Goal: Task Accomplishment & Management: Manage account settings

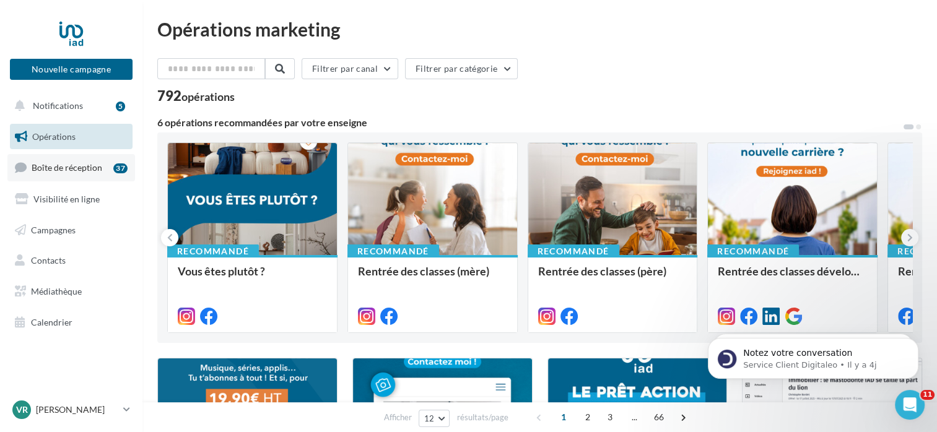
click at [50, 165] on span "Boîte de réception" at bounding box center [67, 167] width 71 height 11
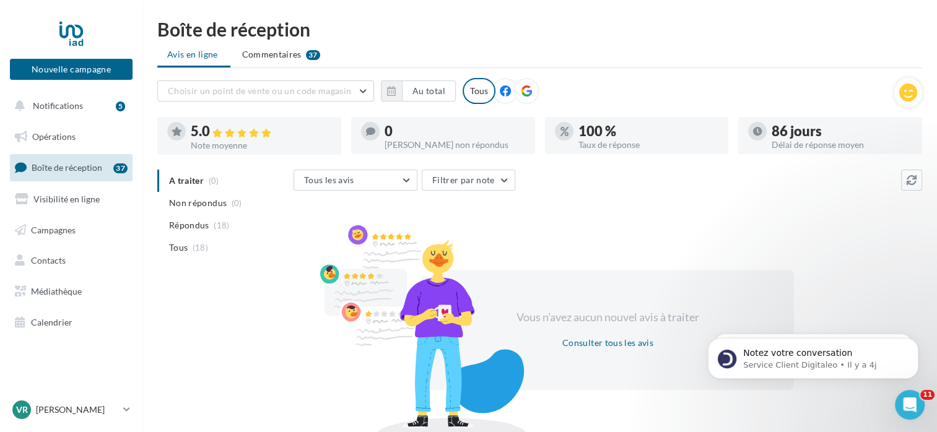
click at [81, 173] on link "Boîte de réception 37" at bounding box center [71, 167] width 128 height 27
click at [260, 47] on li "Commentaires 37" at bounding box center [281, 54] width 98 height 22
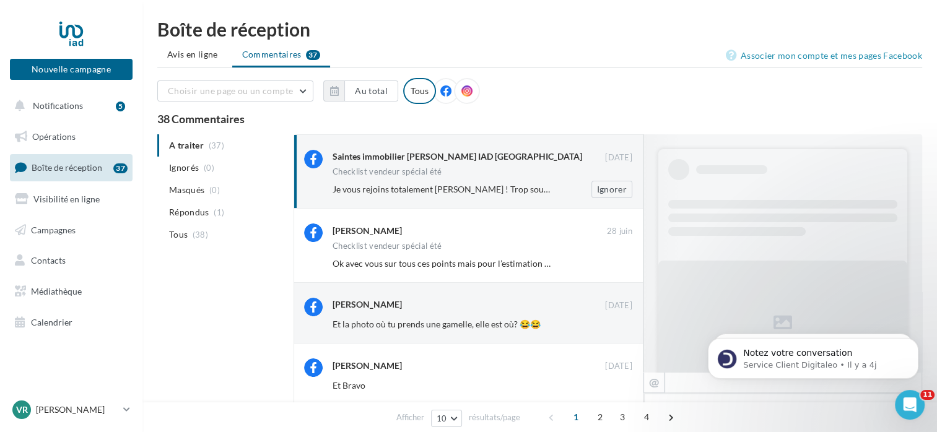
scroll to position [649, 0]
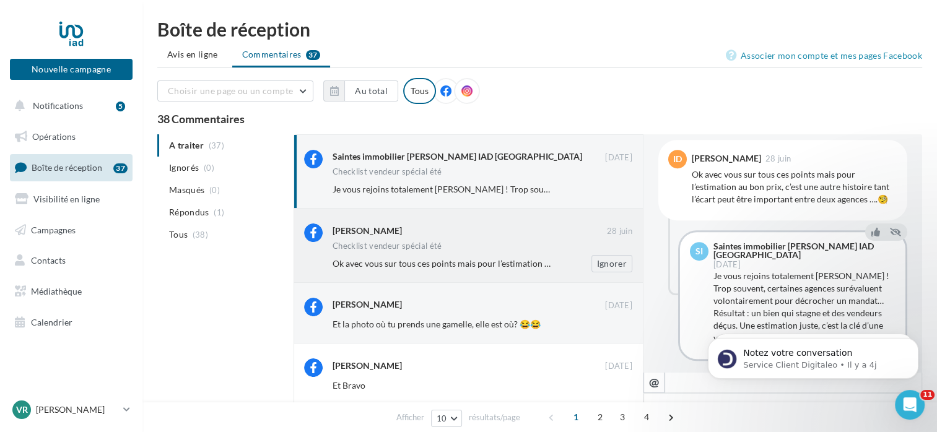
click at [429, 256] on div "Ok avec vous sur tous ces points mais pour l’estimation au bon prix, c’est une …" at bounding box center [488, 263] width 310 height 17
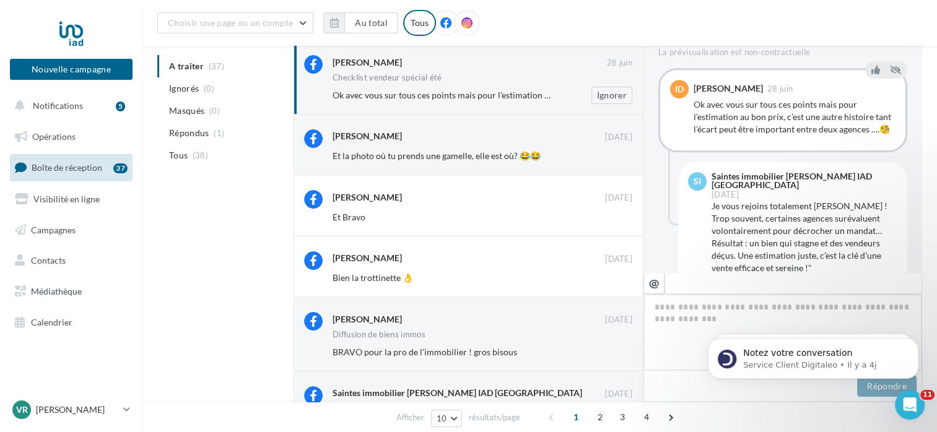
scroll to position [196, 0]
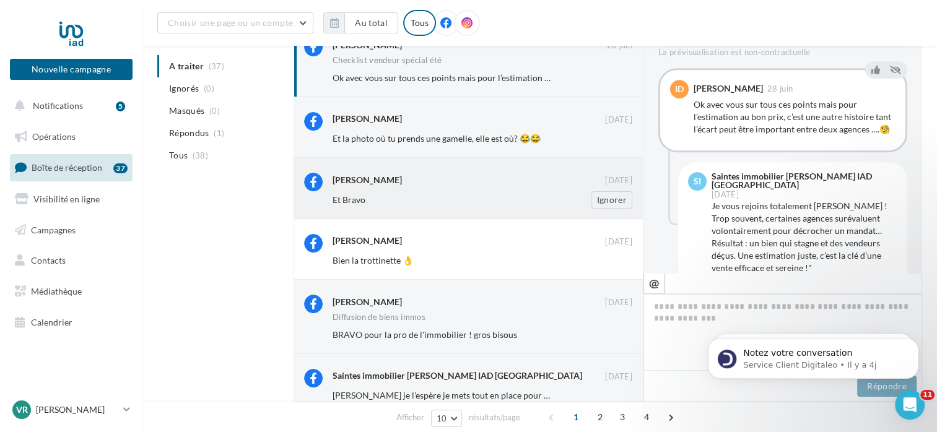
click at [419, 196] on div "Et Bravo" at bounding box center [442, 200] width 219 height 12
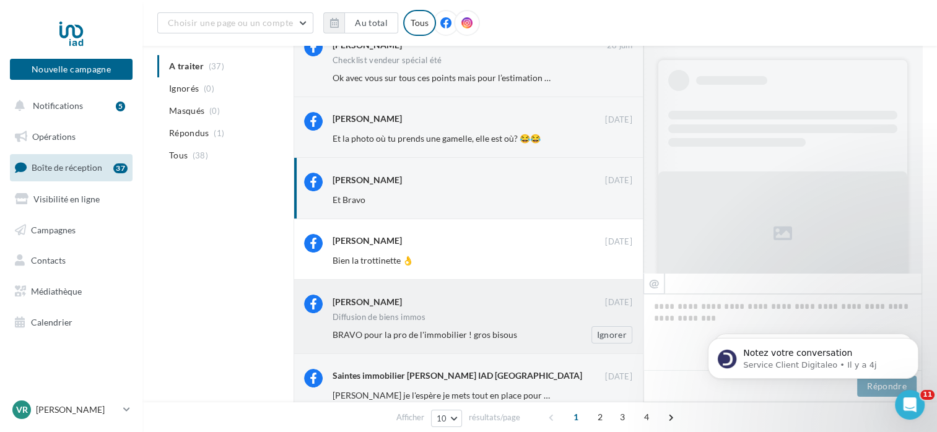
click at [403, 318] on div "Diffusion de biens immos" at bounding box center [379, 317] width 93 height 8
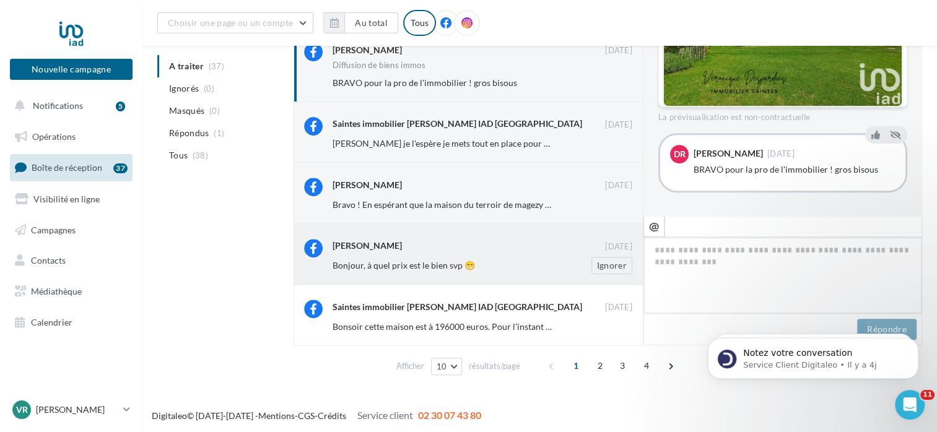
scroll to position [448, 0]
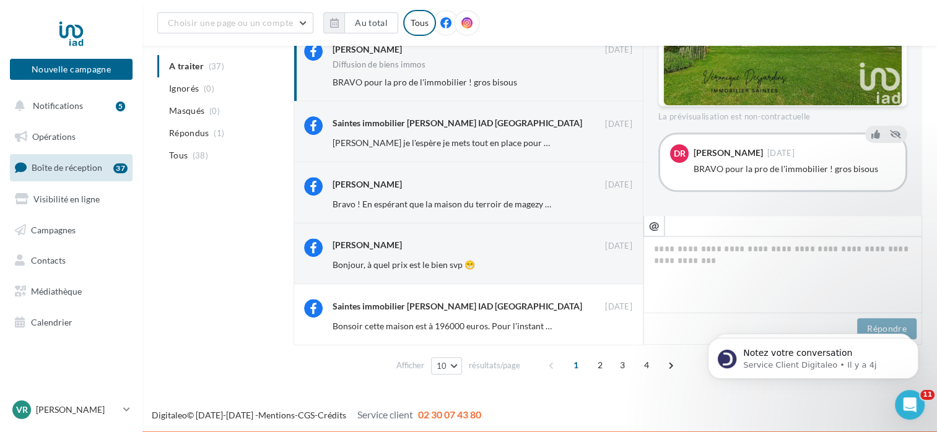
click at [185, 65] on ul "A traiter (37) Ignorés (0) Masqués (0) Répondus (1) Tous (38)" at bounding box center [222, 110] width 131 height 111
click at [379, 257] on div "Bonjour, à quel prix est le bien svp 😁 Ignorer" at bounding box center [488, 264] width 310 height 17
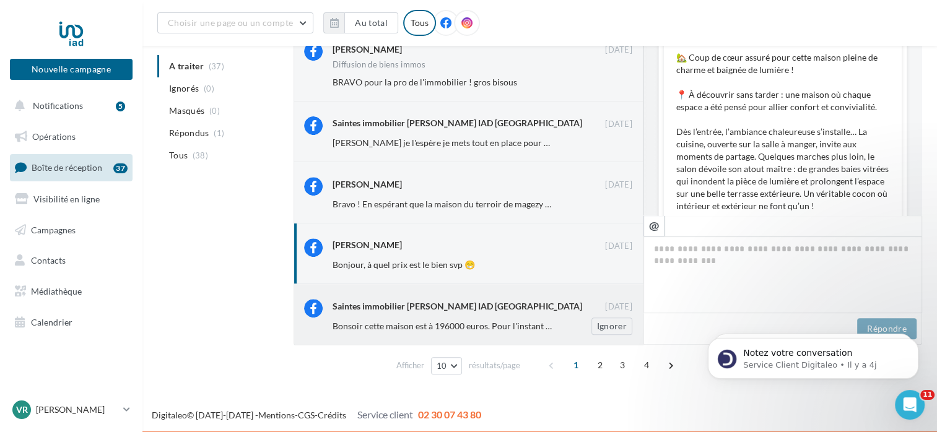
click at [408, 315] on div "Saintes immobilier Véronique Desjardins IAD France 26 févr. Bonsoir cette maiso…" at bounding box center [483, 316] width 300 height 35
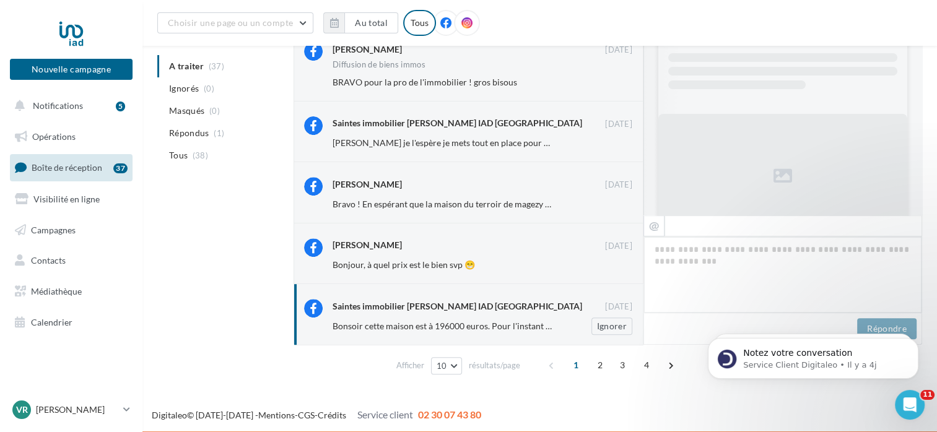
scroll to position [638, 0]
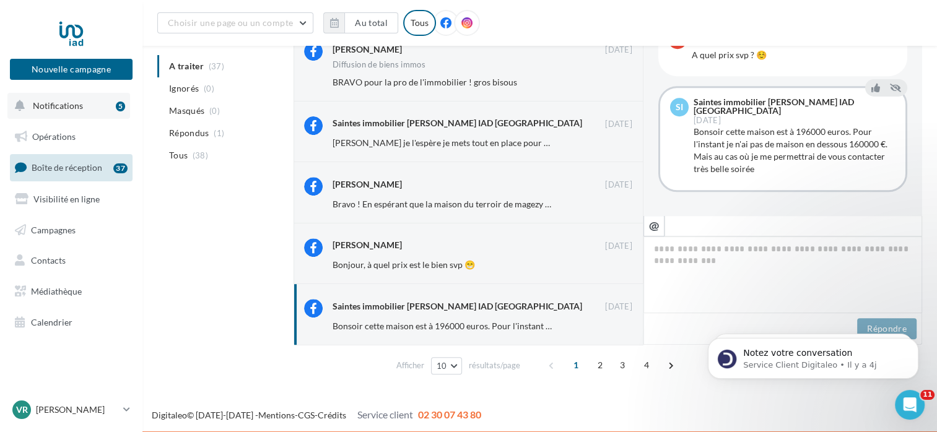
click at [75, 114] on button "Notifications 5" at bounding box center [68, 106] width 123 height 26
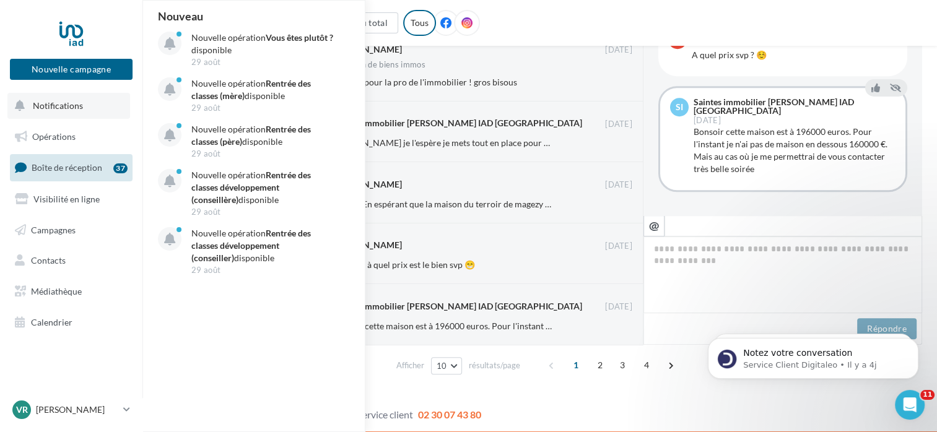
click at [79, 114] on button "Notifications Nouveau Nouvelle opération Vous êtes plutôt ? disponible 29 août …" at bounding box center [68, 106] width 123 height 26
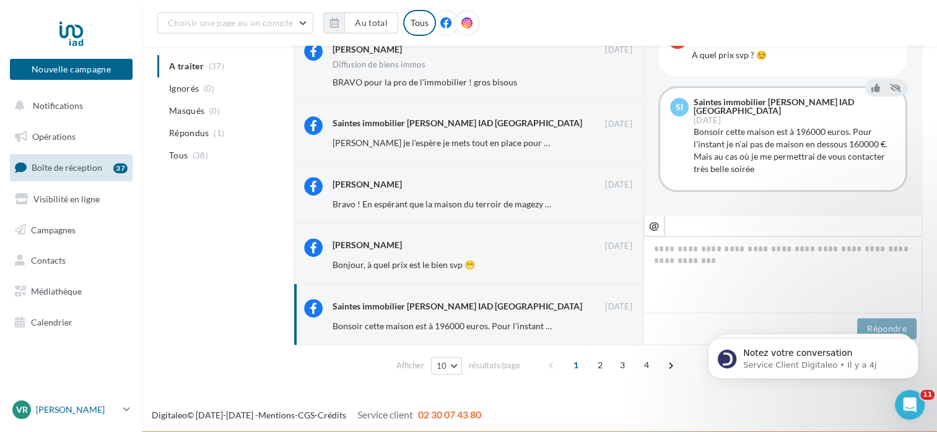
click at [24, 414] on span "Vr" at bounding box center [22, 410] width 12 height 12
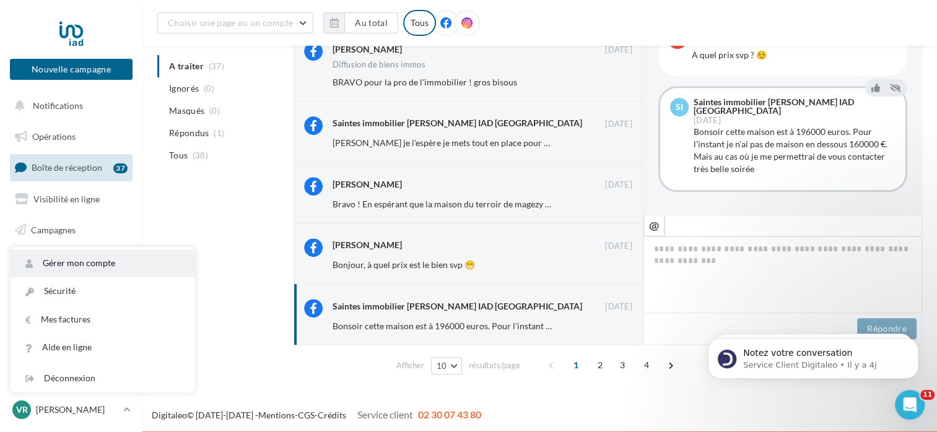
click at [76, 260] on link "Gérer mon compte" at bounding box center [103, 264] width 185 height 28
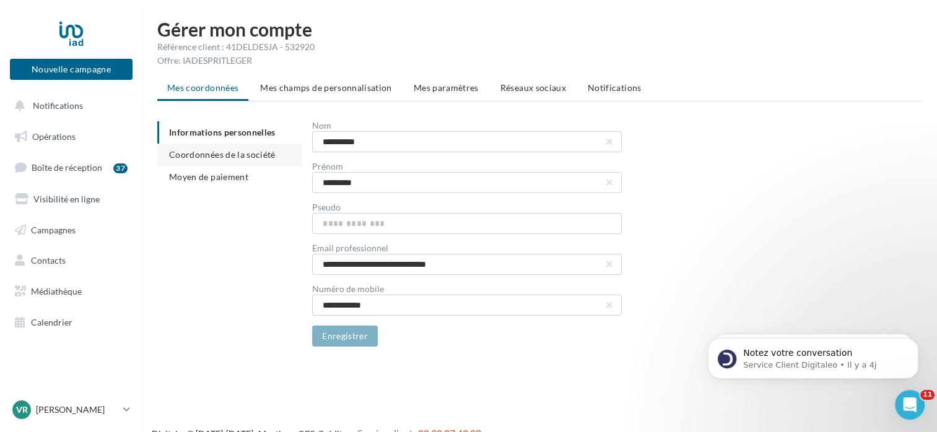
click at [230, 157] on span "Coordonnées de la société" at bounding box center [222, 154] width 107 height 11
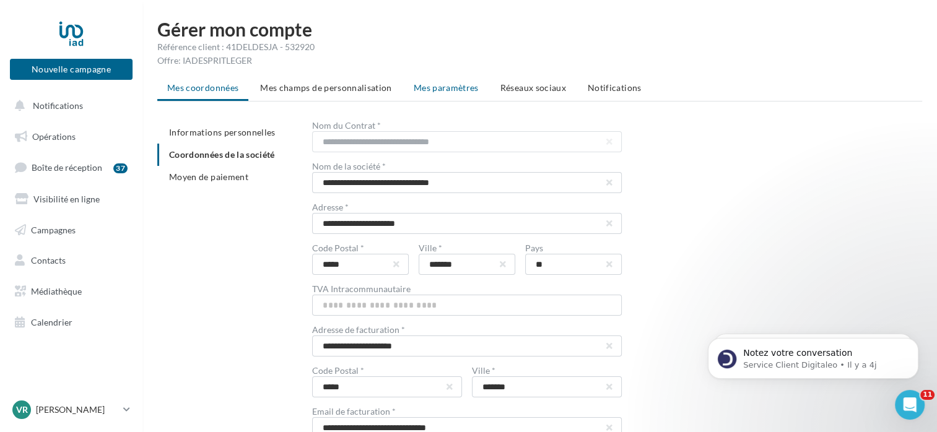
click at [422, 87] on span "Mes paramètres" at bounding box center [446, 87] width 65 height 11
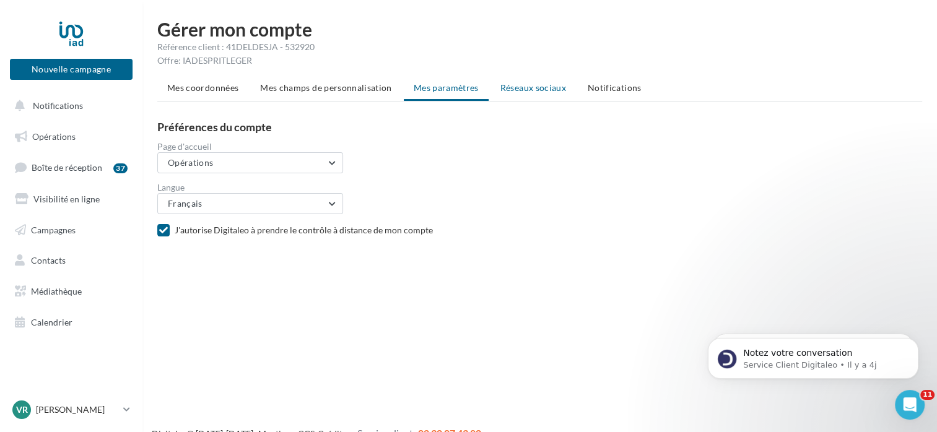
click at [539, 91] on span "Réseaux sociaux" at bounding box center [533, 87] width 66 height 11
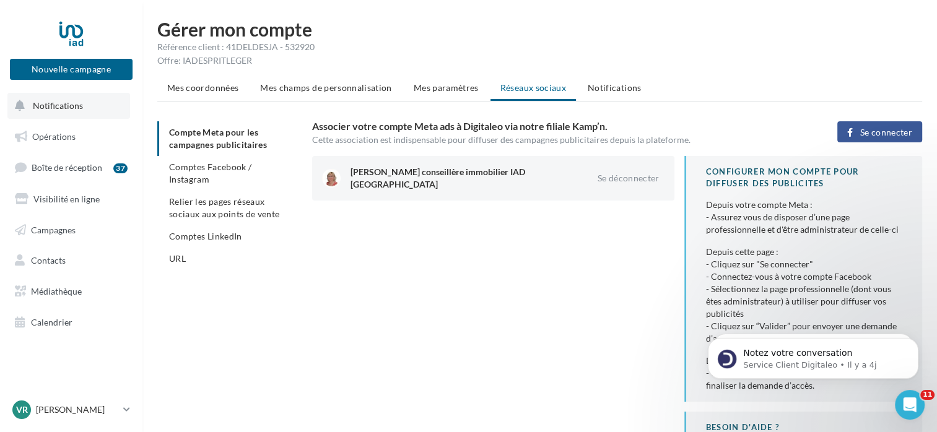
click at [55, 110] on span "Notifications" at bounding box center [58, 105] width 50 height 11
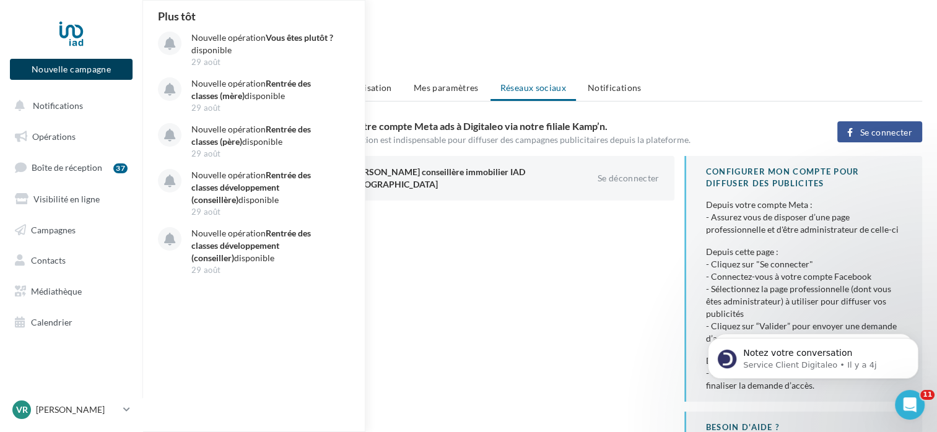
click at [71, 61] on button "Nouvelle campagne" at bounding box center [71, 69] width 123 height 21
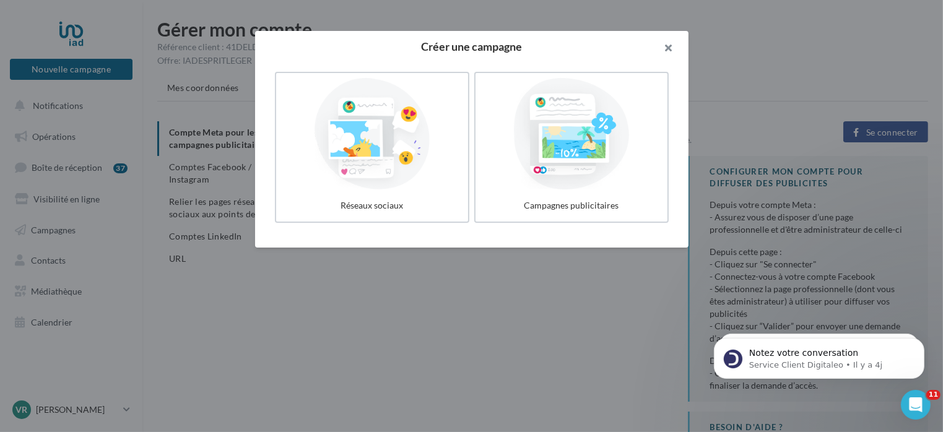
click at [673, 47] on button "button" at bounding box center [664, 49] width 50 height 37
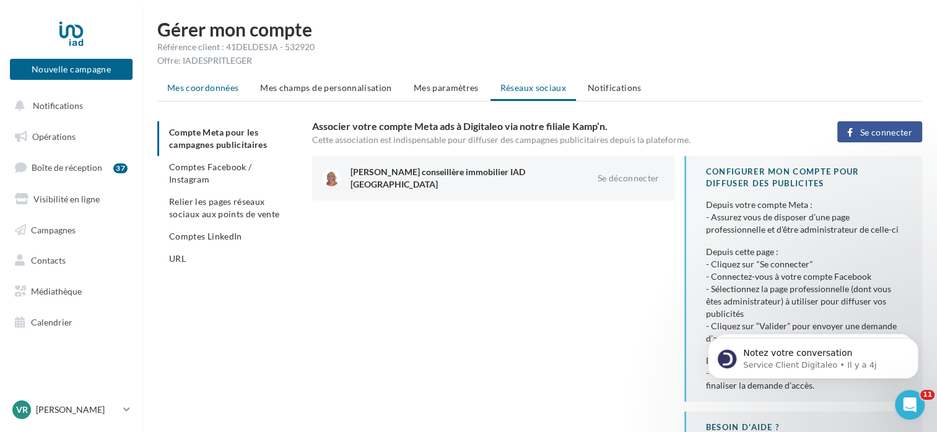
click at [199, 89] on span "Mes coordonnées" at bounding box center [202, 87] width 71 height 11
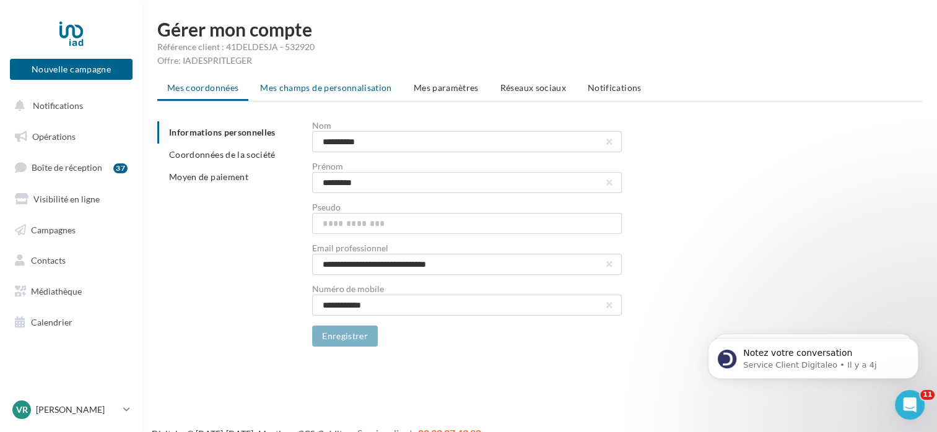
click at [321, 83] on span "Mes champs de personnalisation" at bounding box center [326, 87] width 132 height 11
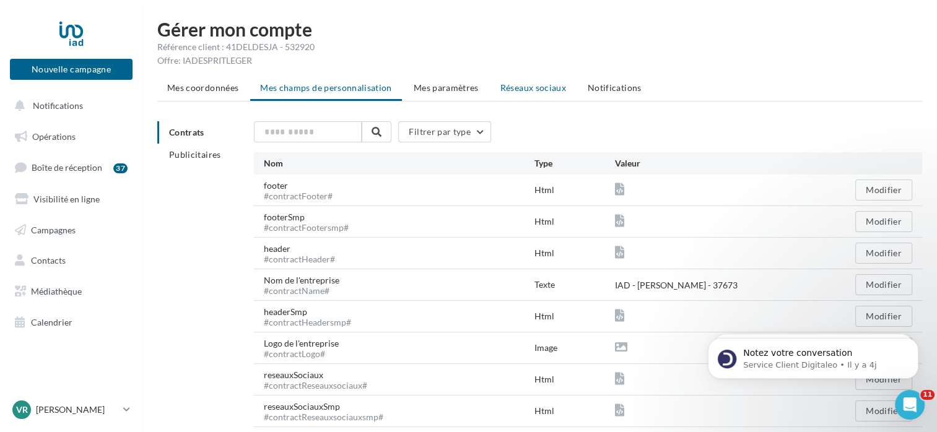
click at [542, 93] on span "Réseaux sociaux" at bounding box center [533, 87] width 66 height 11
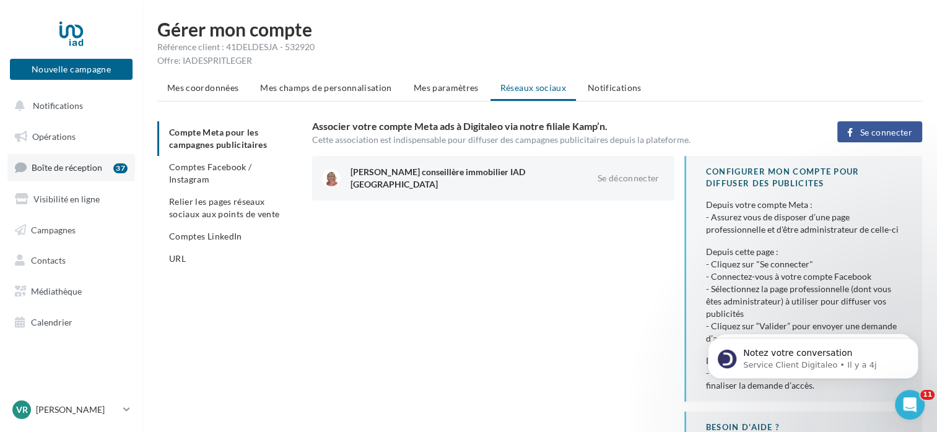
click at [39, 170] on span "Boîte de réception" at bounding box center [67, 167] width 71 height 11
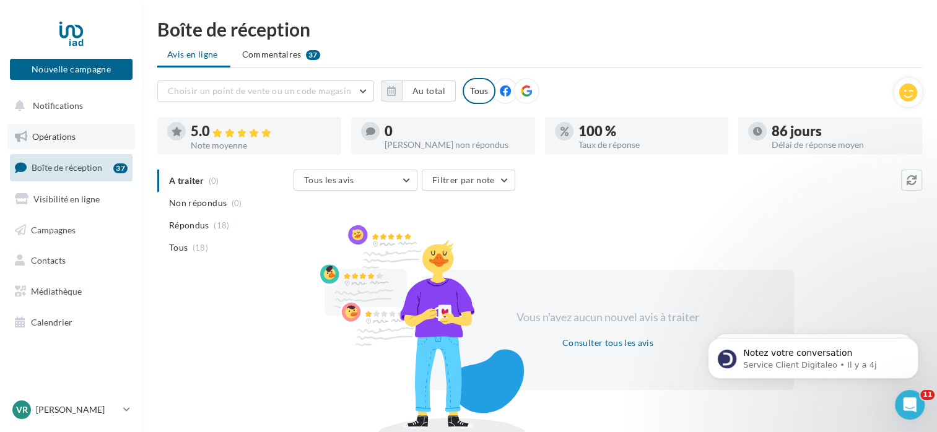
click at [79, 134] on link "Opérations" at bounding box center [71, 137] width 128 height 26
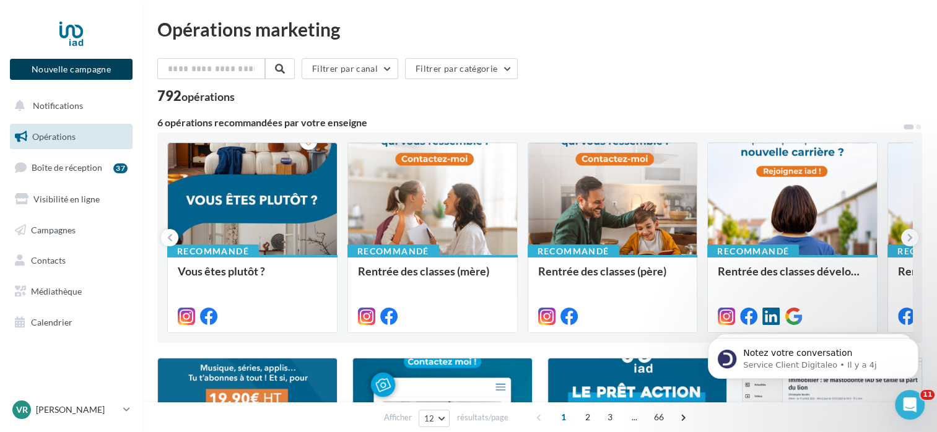
click at [55, 71] on button "Nouvelle campagne" at bounding box center [71, 69] width 123 height 21
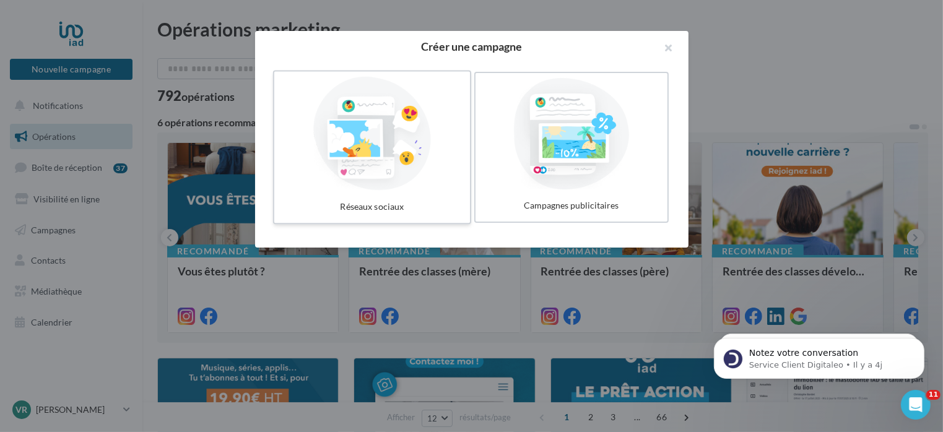
click at [358, 155] on div at bounding box center [372, 134] width 186 height 114
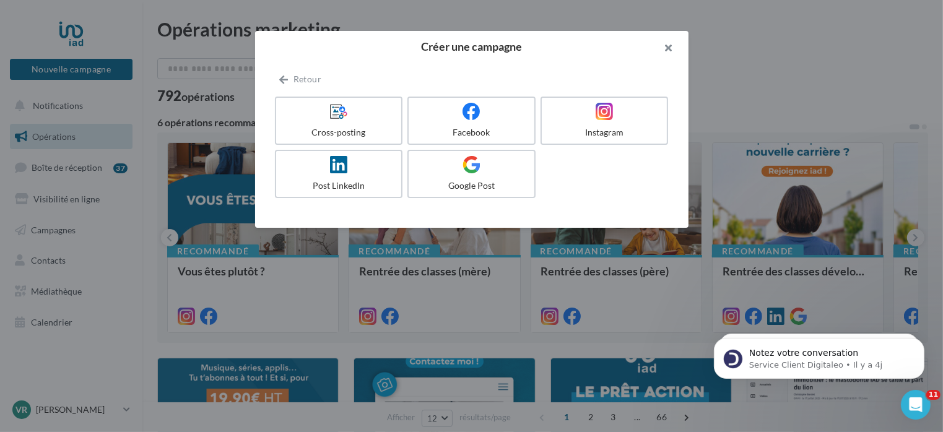
click at [669, 50] on button "button" at bounding box center [664, 49] width 50 height 37
